Goal: Information Seeking & Learning: Learn about a topic

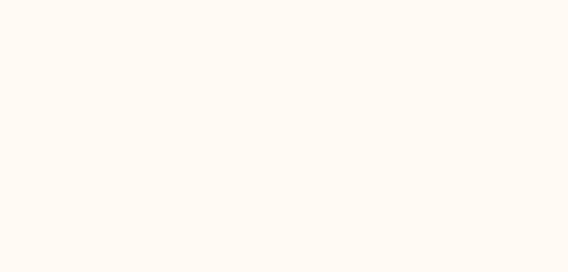
drag, startPoint x: 349, startPoint y: 109, endPoint x: 392, endPoint y: 133, distance: 48.9
click at [392, 0] on html at bounding box center [284, 0] width 568 height 0
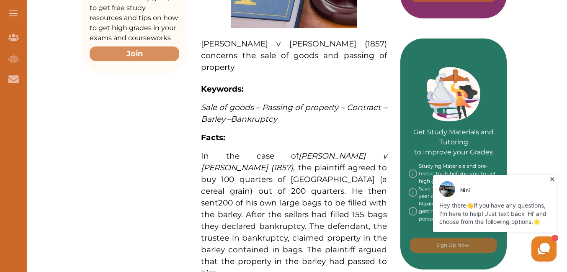
scroll to position [307, 0]
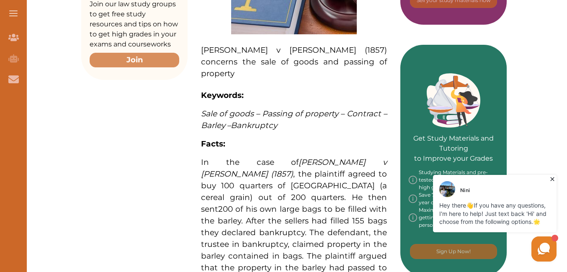
drag, startPoint x: 200, startPoint y: 133, endPoint x: 272, endPoint y: 157, distance: 75.2
click at [272, 157] on div "Aldridge v Johnson (1857) concerns the sale of goods and passing of property Ke…" at bounding box center [293, 190] width 213 height 626
click at [127, 65] on div "We do not allow selecting and copying of our content. You can get our subscript…" at bounding box center [283, 136] width 567 height 272
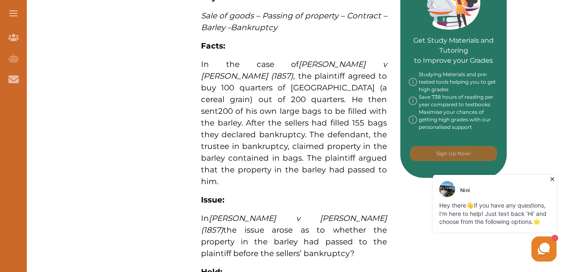
scroll to position [0, 0]
